Goal: Transaction & Acquisition: Download file/media

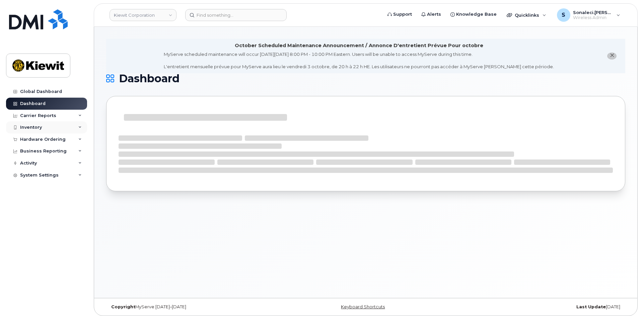
click at [33, 126] on div "Inventory" at bounding box center [31, 127] width 22 height 5
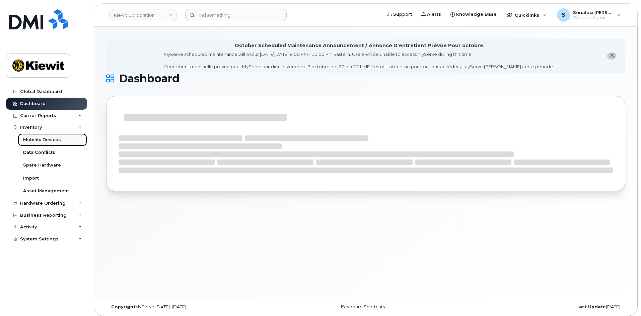
click at [30, 141] on div "Mobility Devices" at bounding box center [42, 140] width 38 height 6
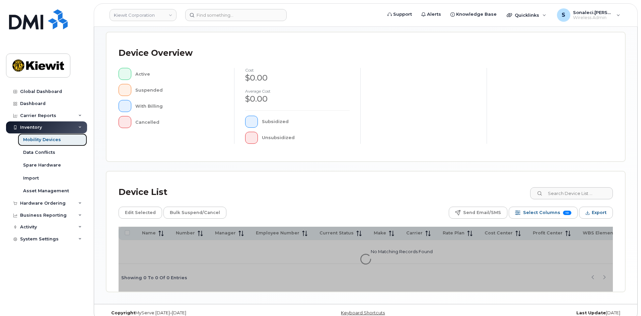
scroll to position [146, 0]
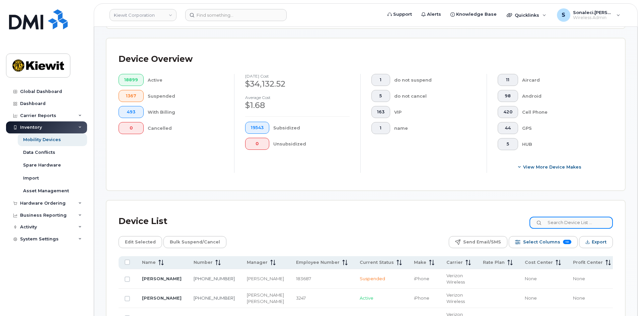
click at [567, 217] on input at bounding box center [570, 223] width 83 height 12
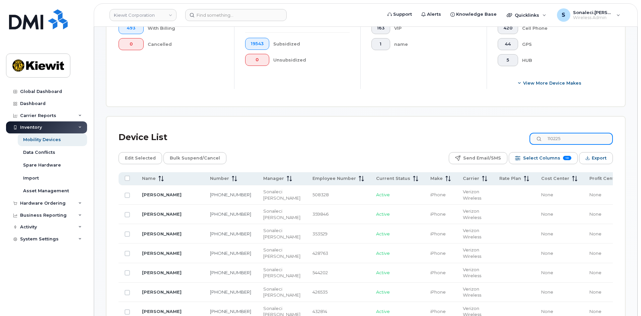
scroll to position [246, 0]
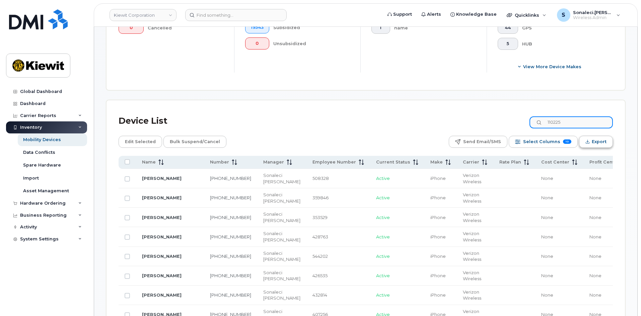
type input "110225"
click at [602, 137] on span "Export" at bounding box center [599, 142] width 15 height 10
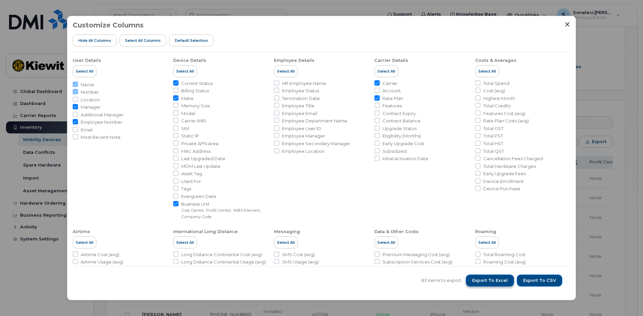
click at [505, 282] on span "Export to Excel" at bounding box center [489, 281] width 35 height 6
click at [564, 22] on div at bounding box center [567, 24] width 6 height 6
click at [566, 25] on icon "Close" at bounding box center [567, 24] width 5 height 5
